Goal: Information Seeking & Learning: Understand process/instructions

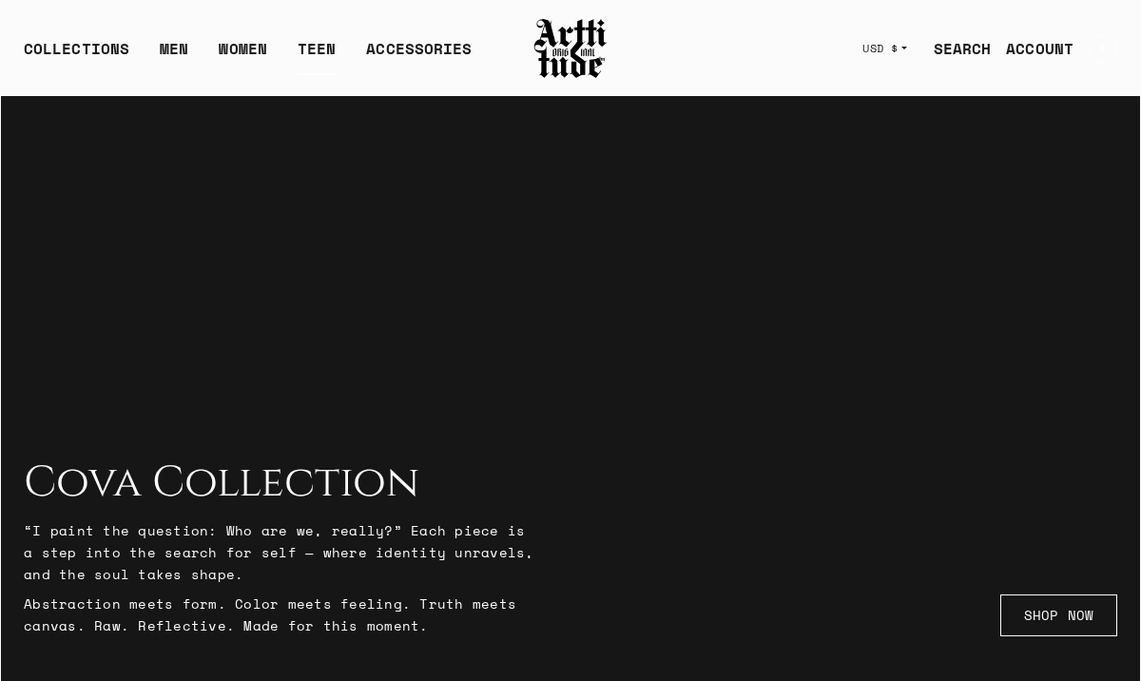
click at [310, 54] on link "TEEN" at bounding box center [317, 56] width 38 height 38
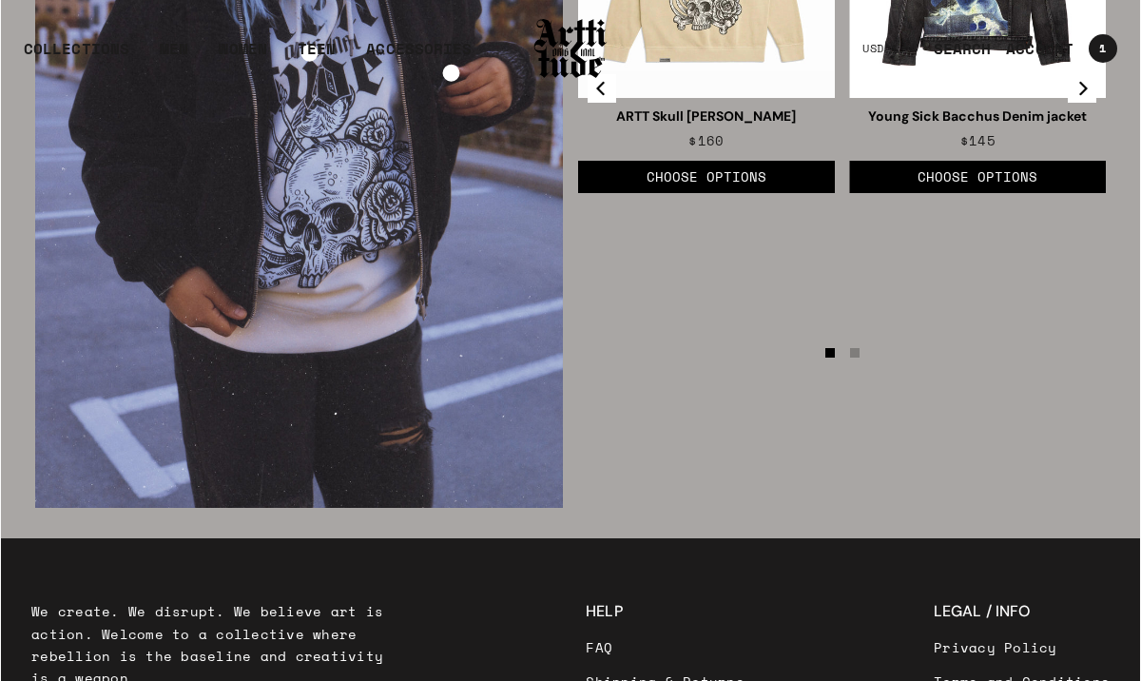
scroll to position [2803, 0]
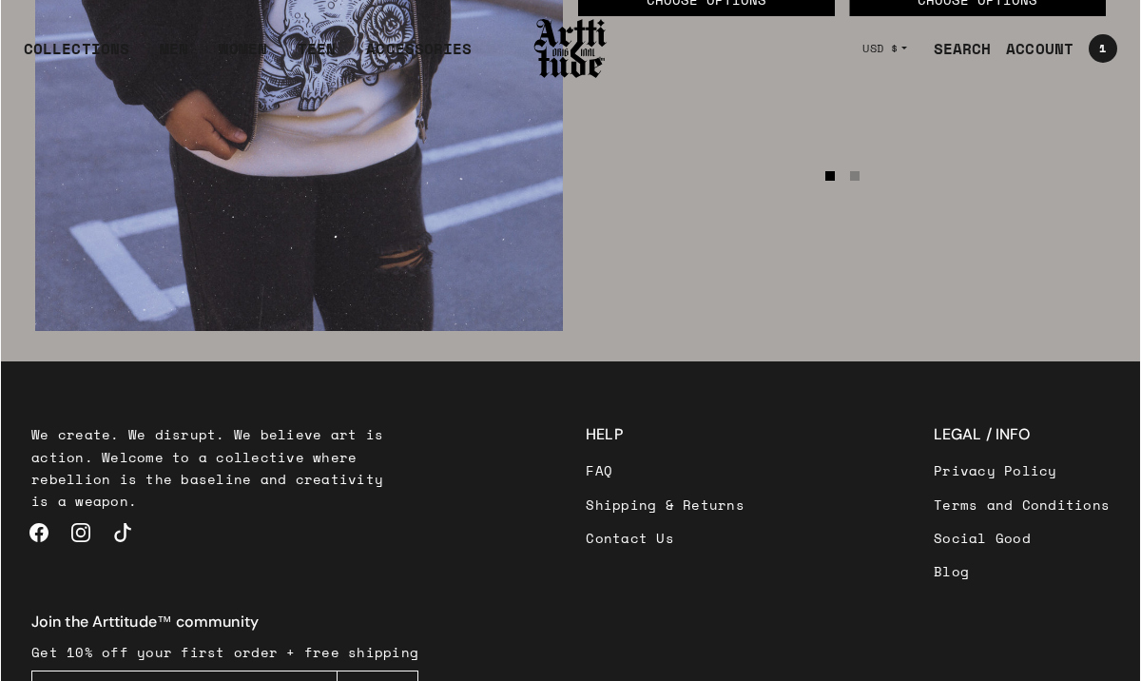
click at [586, 488] on link "Shipping & Returns" at bounding box center [665, 504] width 159 height 33
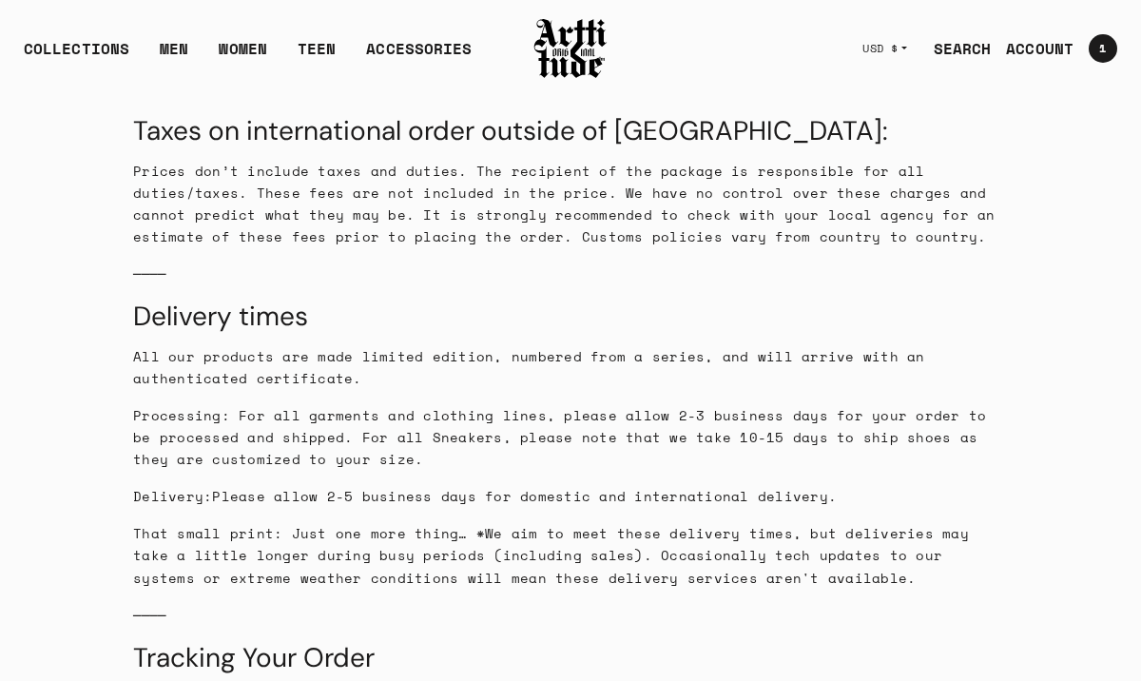
scroll to position [585, 0]
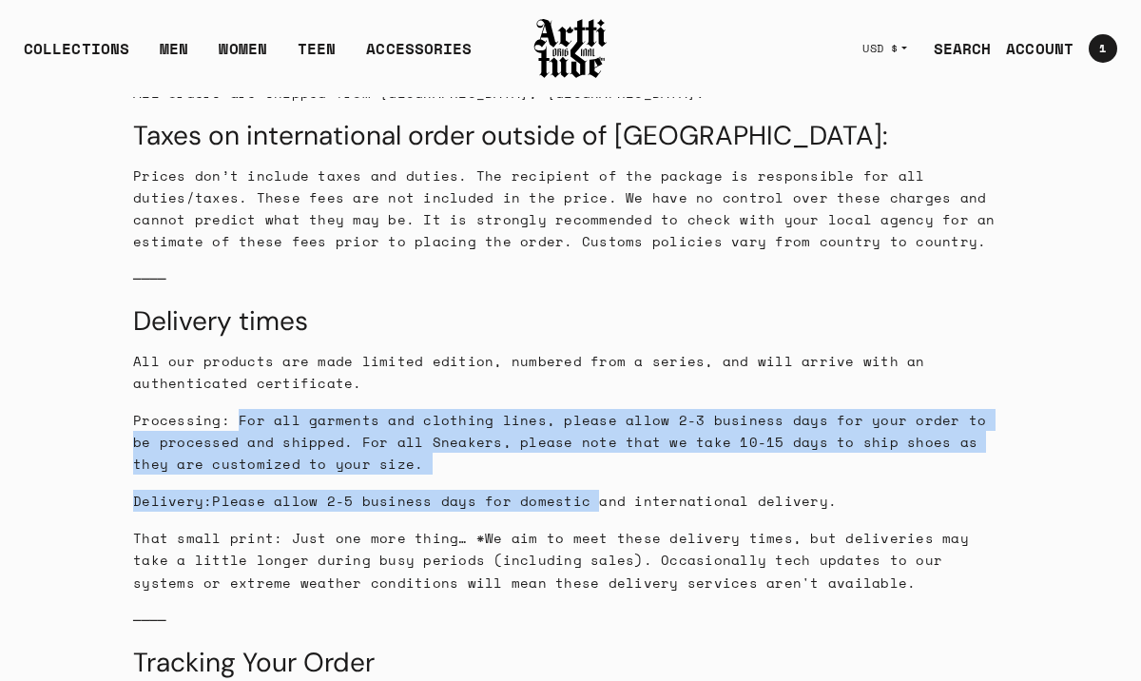
drag, startPoint x: 231, startPoint y: 396, endPoint x: 587, endPoint y: 478, distance: 365.1
copy div "For all garments and clothing lines, please allow 2-3 business days for your or…"
